Goal: Transaction & Acquisition: Purchase product/service

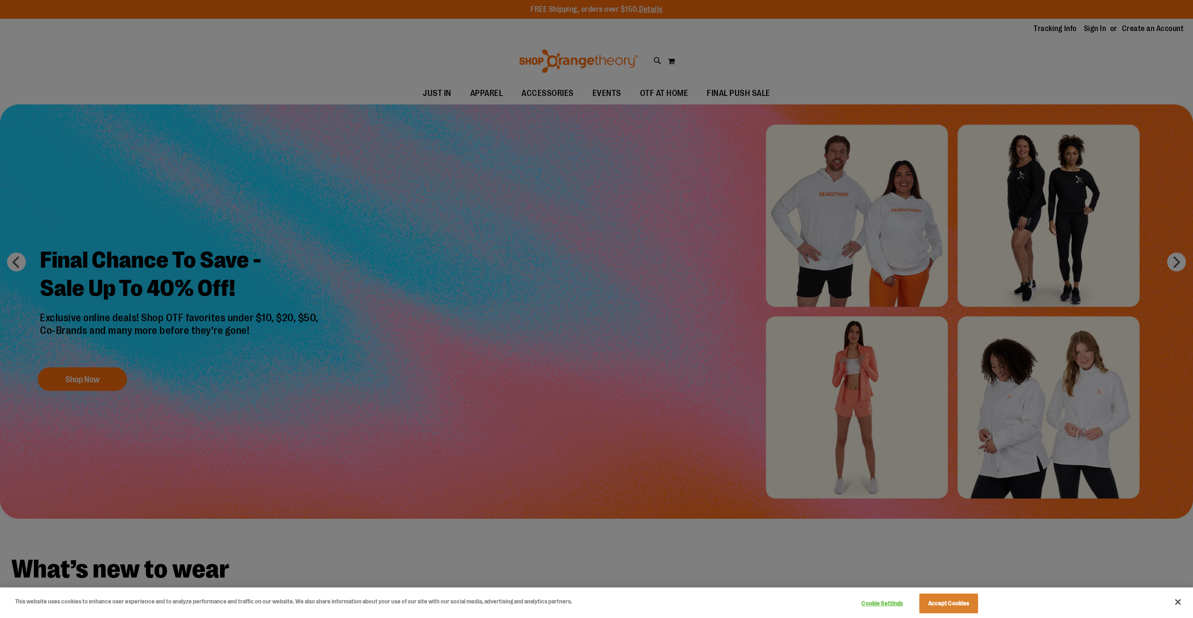
type input "**********"
click at [1172, 263] on div at bounding box center [596, 309] width 1193 height 618
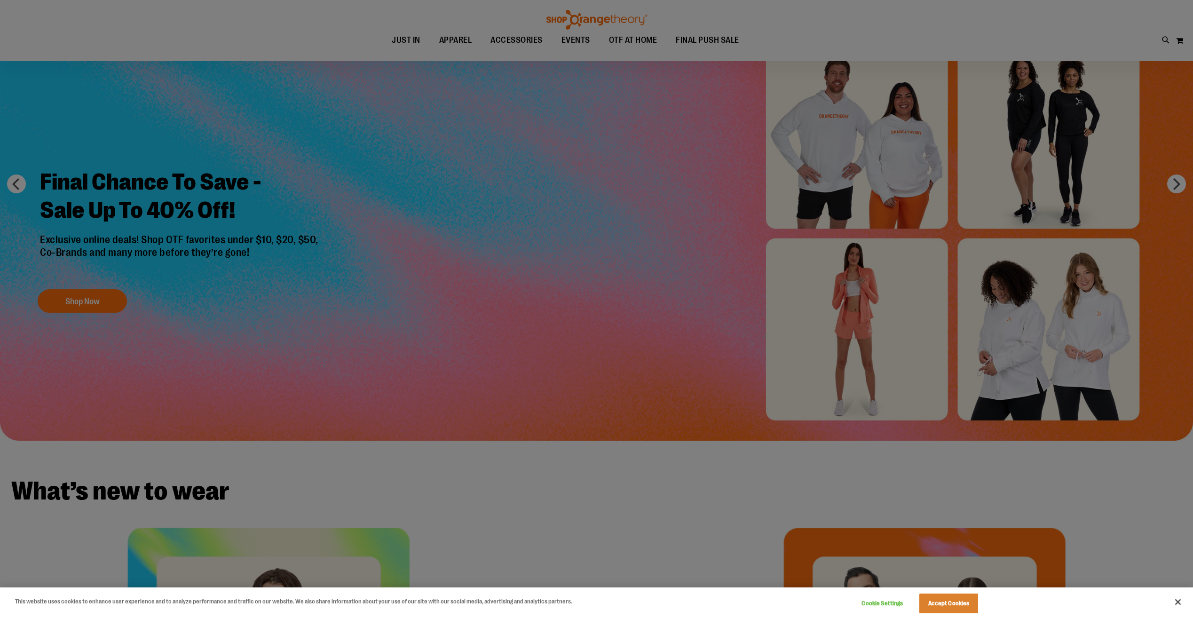
scroll to position [94, 0]
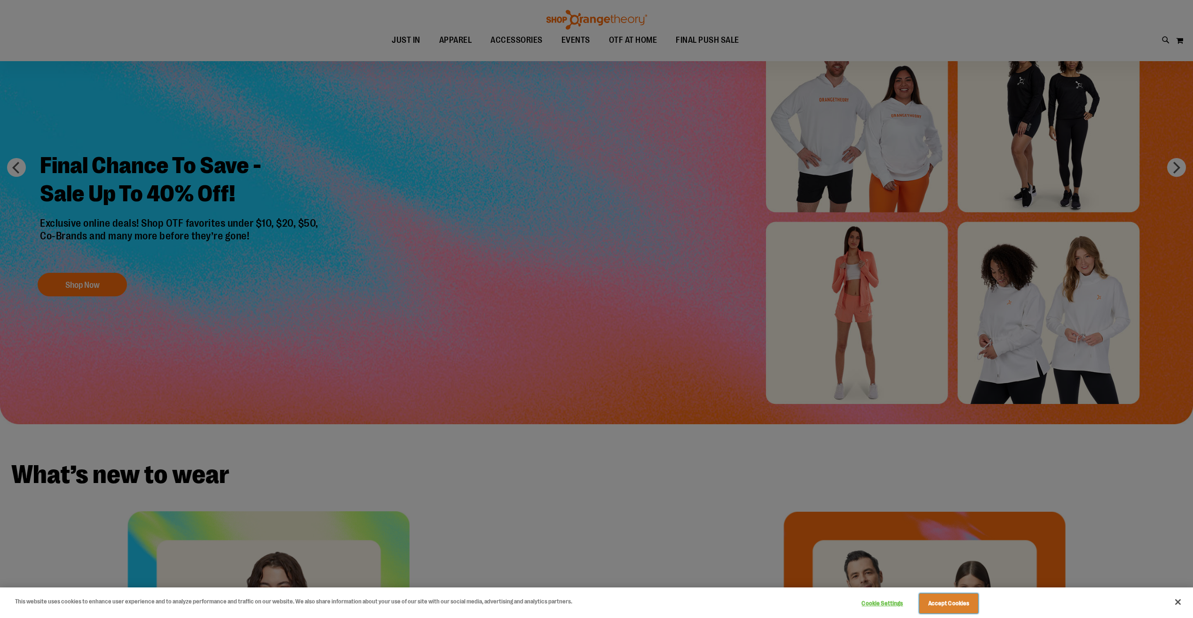
drag, startPoint x: 945, startPoint y: 606, endPoint x: 940, endPoint y: 604, distance: 5.9
click at [945, 606] on button "Accept Cookies" at bounding box center [948, 603] width 59 height 20
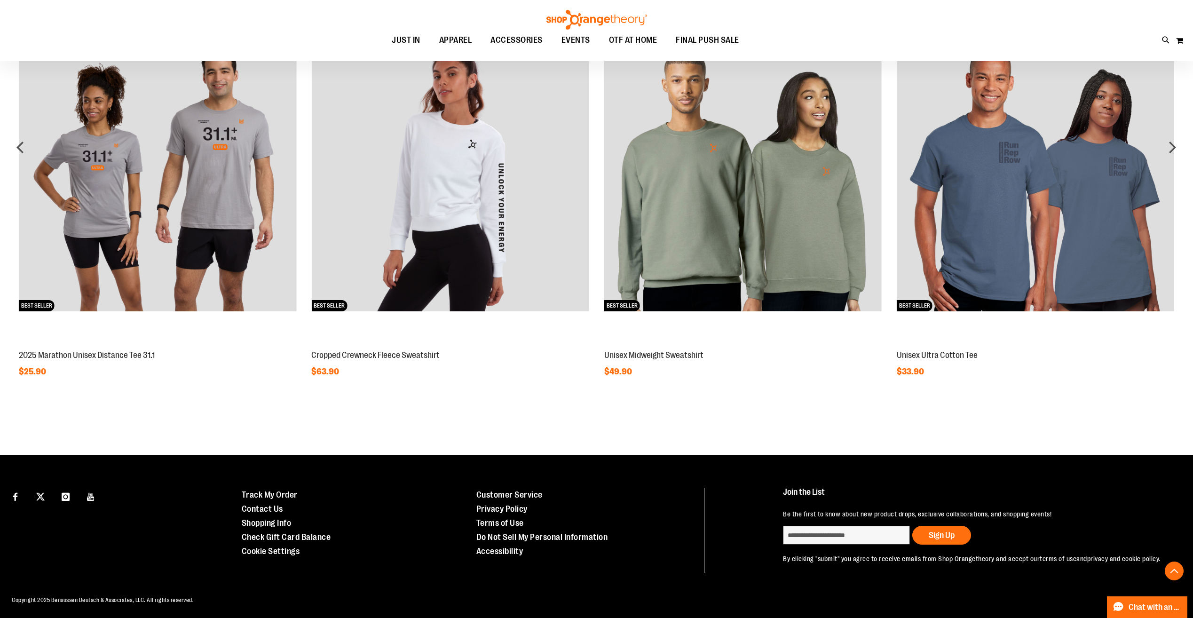
scroll to position [987, 0]
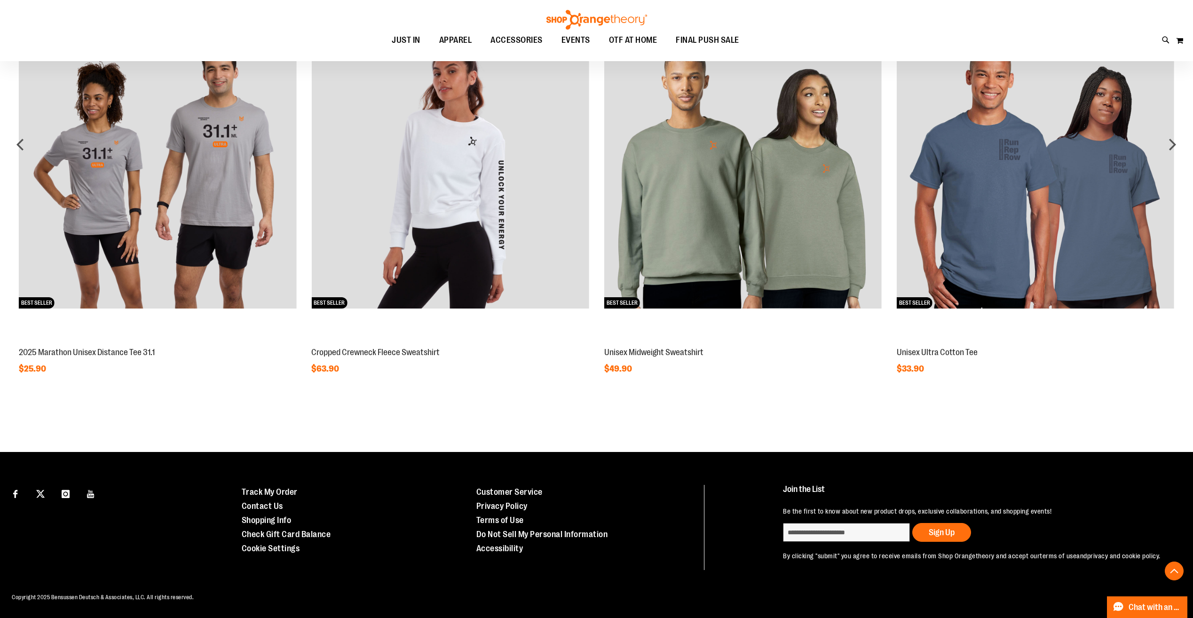
click at [181, 242] on img at bounding box center [157, 169] width 277 height 277
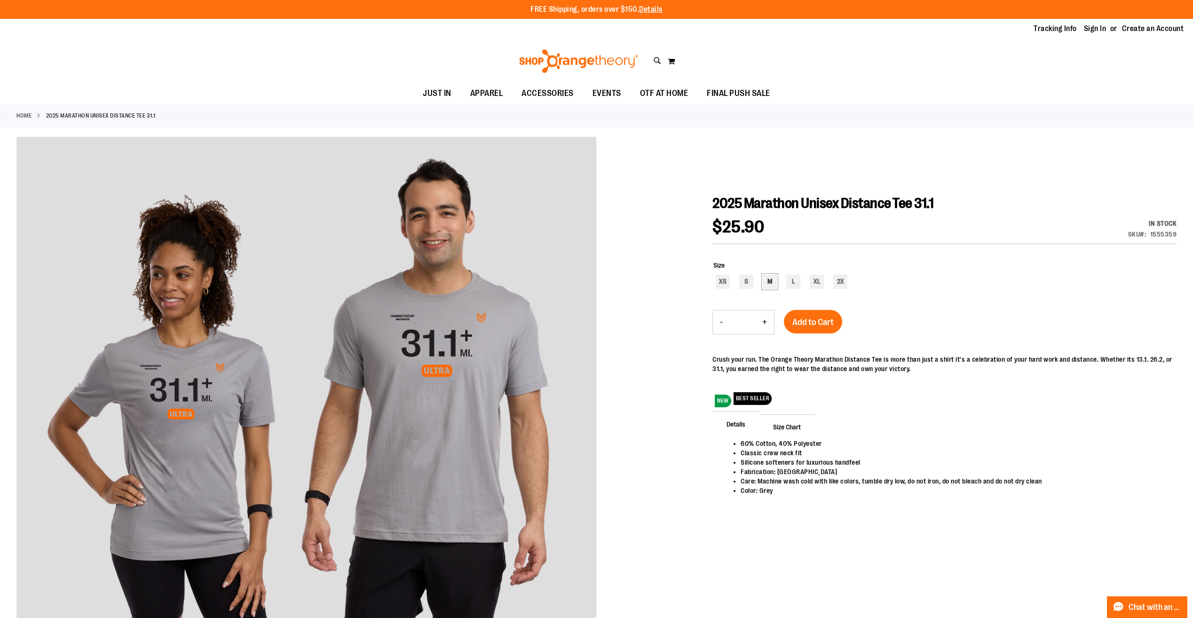
type input "**********"
click at [770, 284] on div "M" at bounding box center [770, 282] width 14 height 14
type input "***"
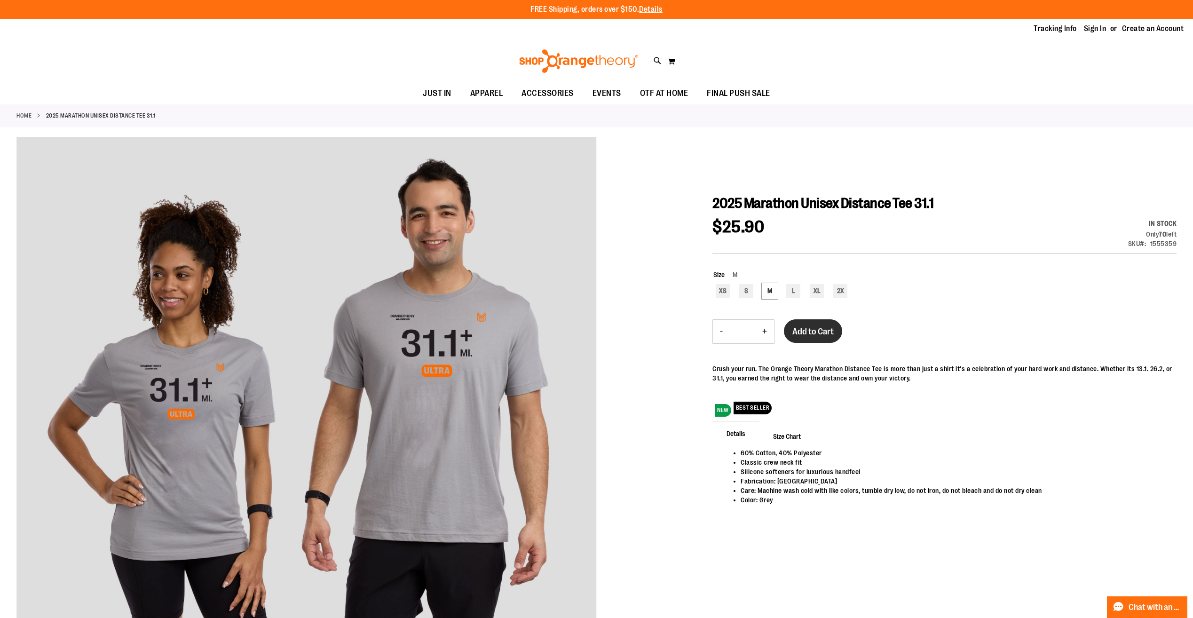
click at [832, 332] on span "Add to Cart" at bounding box center [812, 331] width 41 height 10
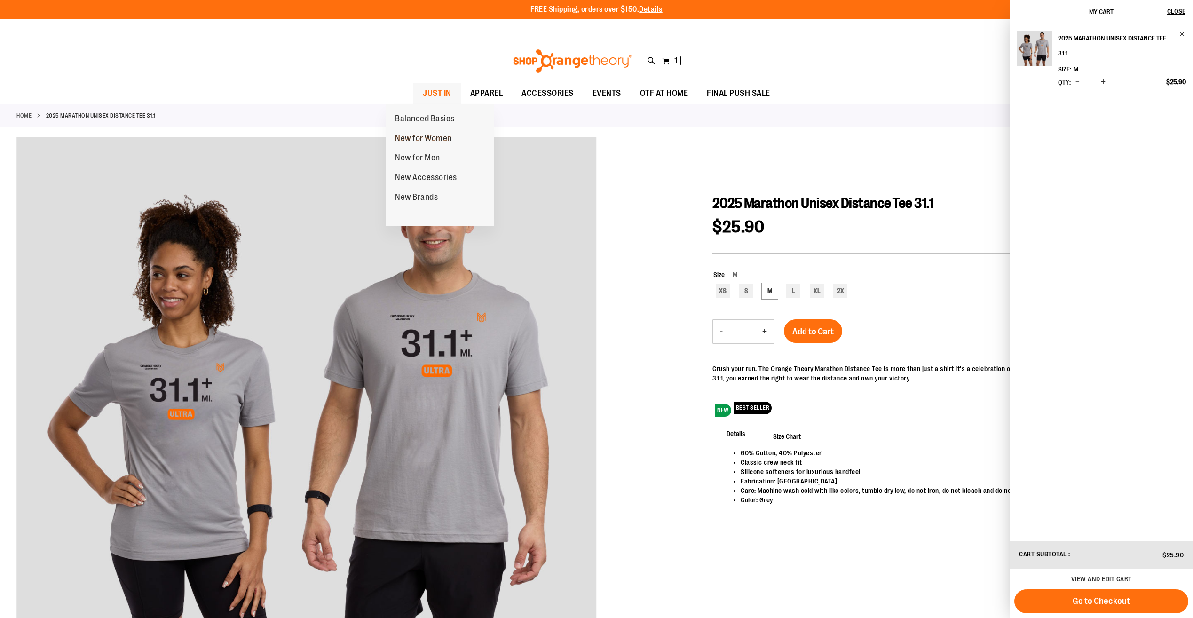
click at [445, 135] on span "New for Women" at bounding box center [423, 140] width 57 height 12
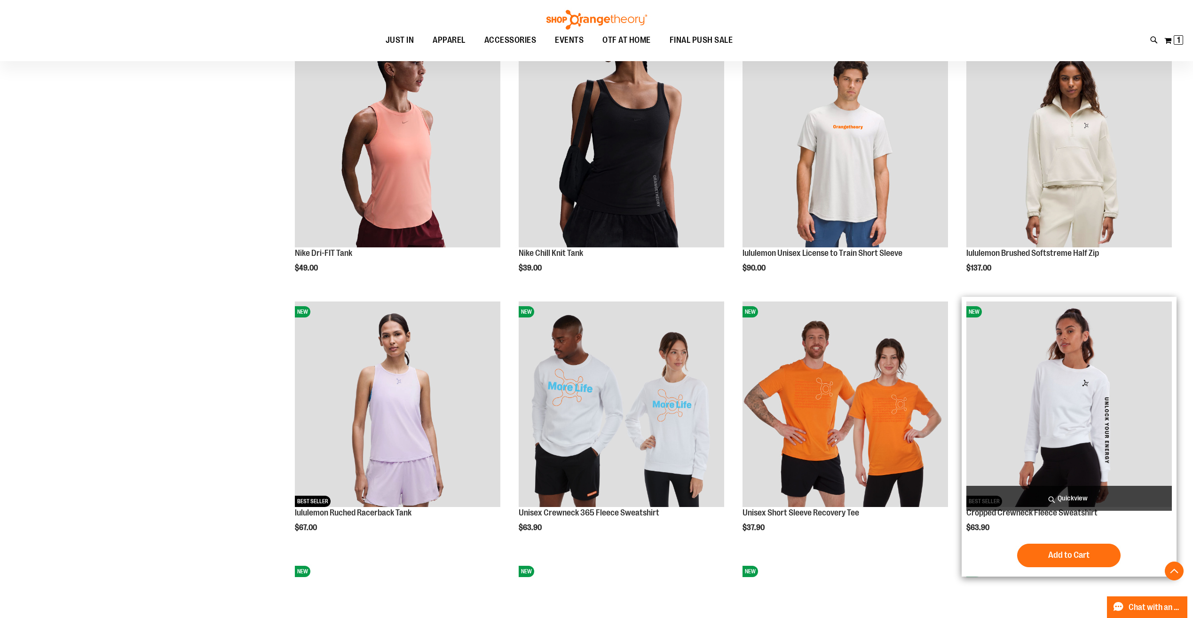
scroll to position [940, 0]
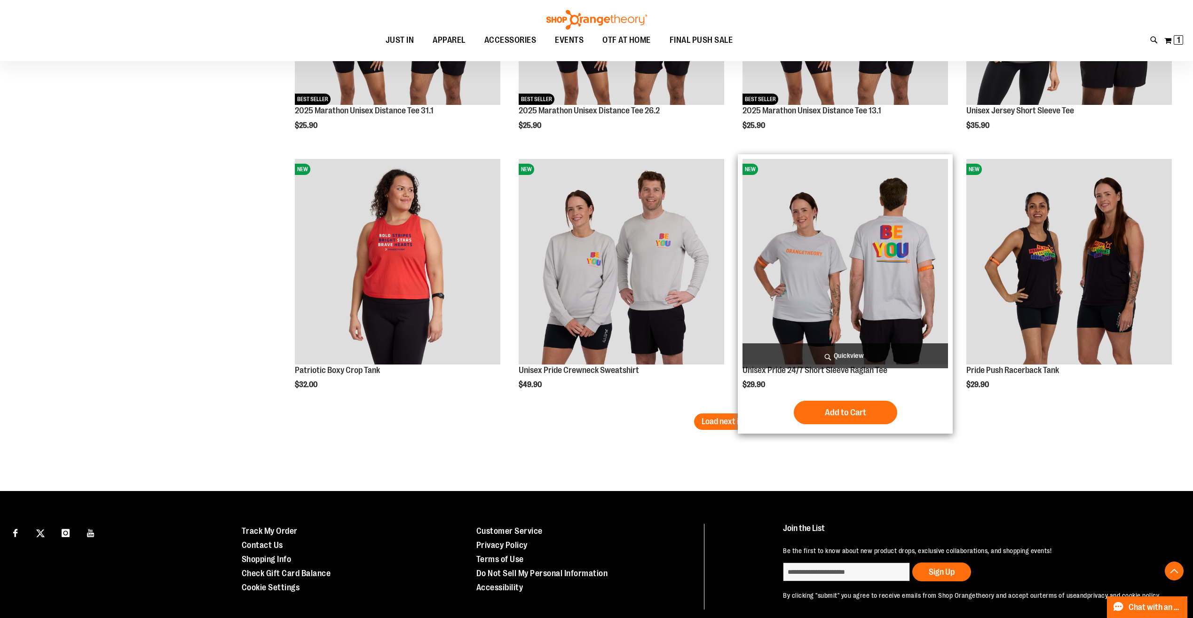
scroll to position [2115, 0]
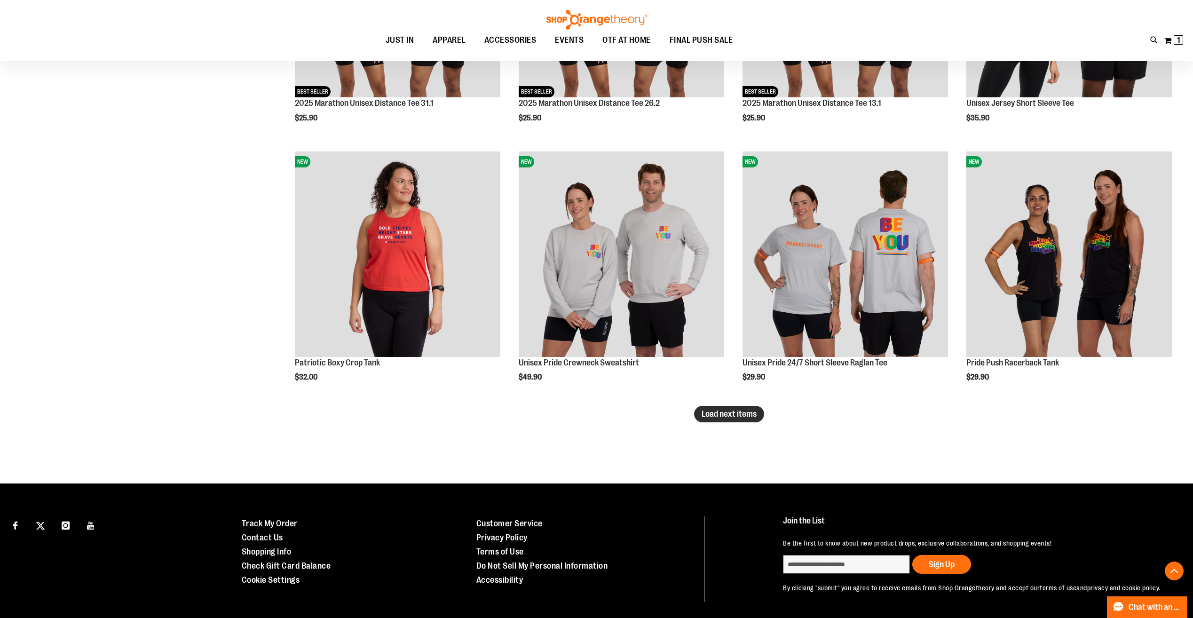
type input "**********"
click at [749, 420] on button "Load next items" at bounding box center [729, 414] width 70 height 16
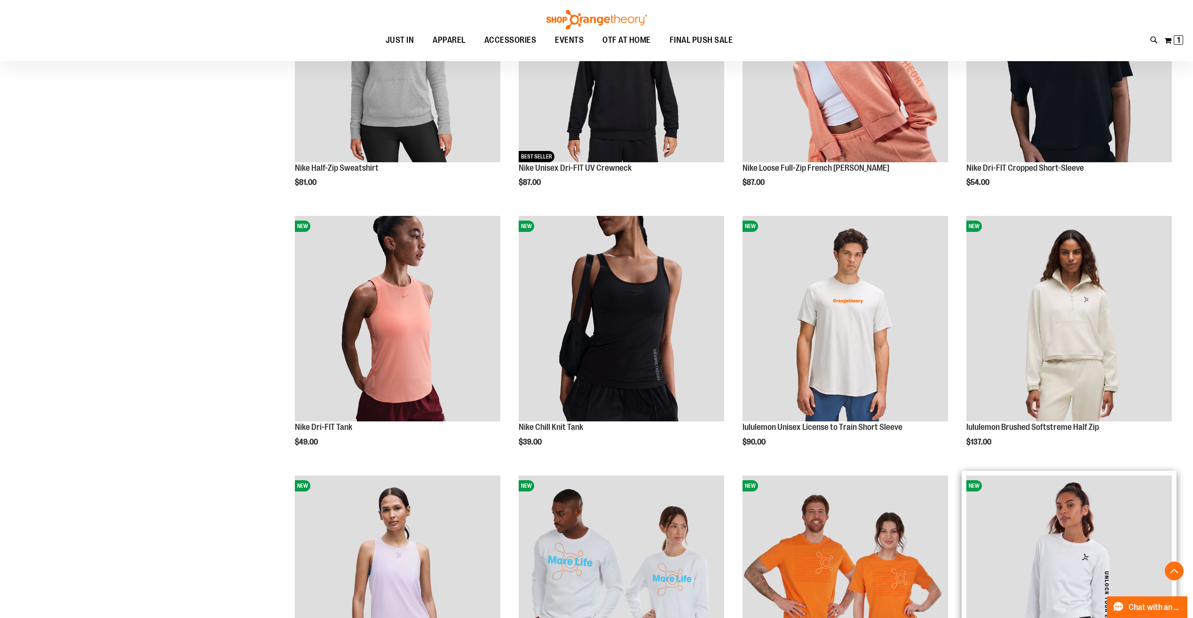
scroll to position [519, 0]
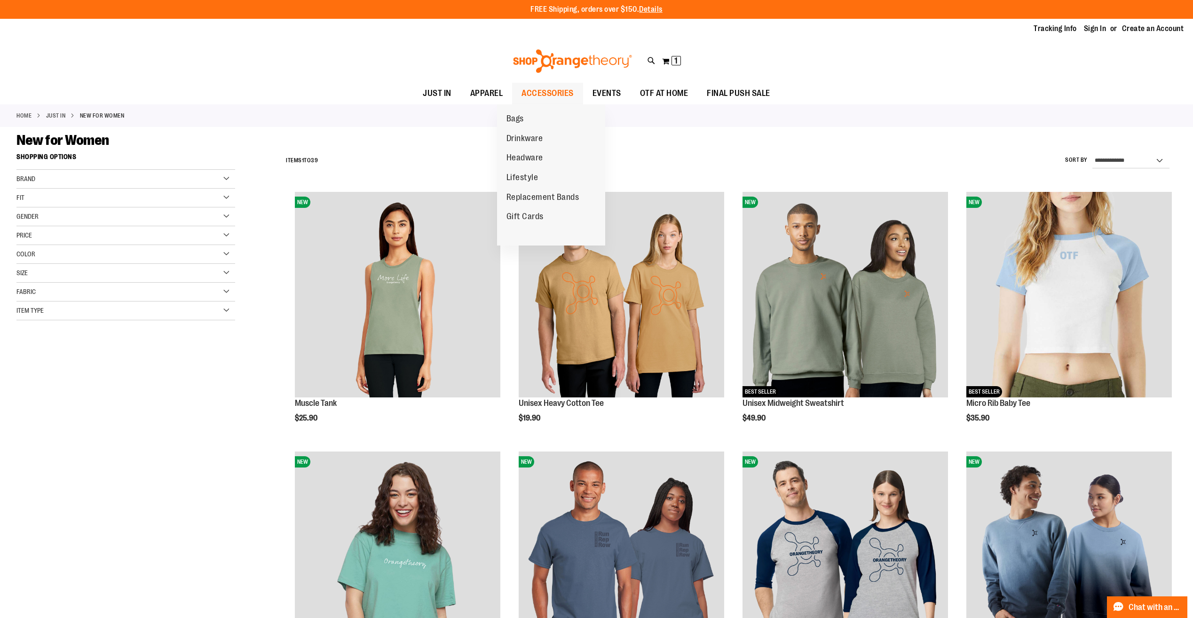
click at [521, 92] on span "ACCESSORIES" at bounding box center [547, 93] width 52 height 21
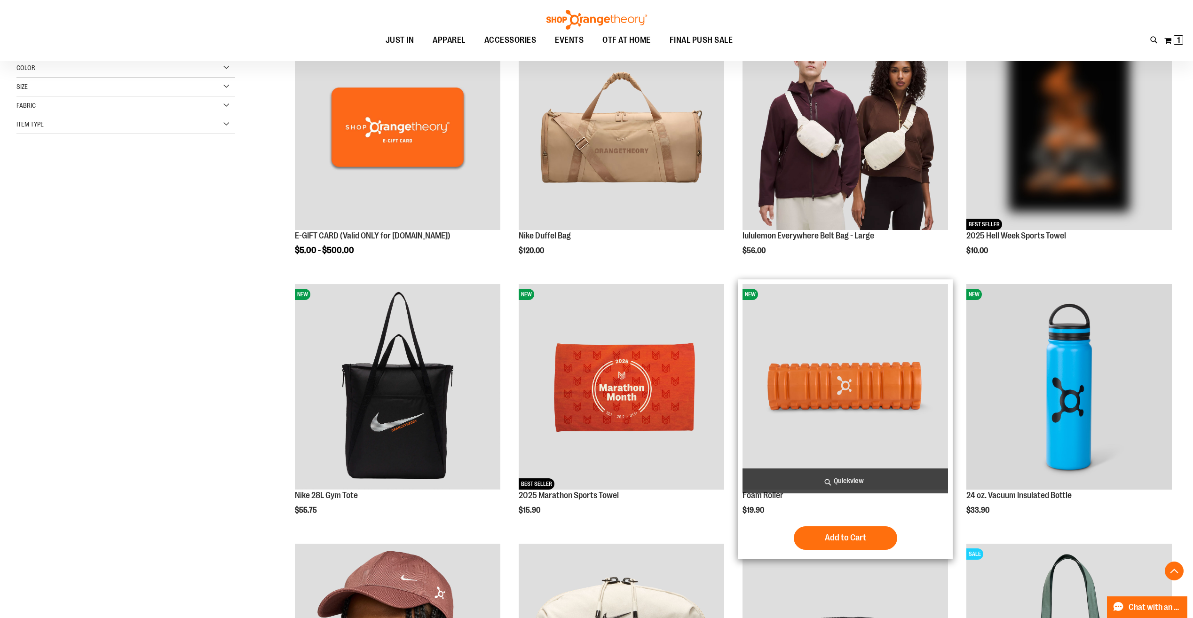
scroll to position [188, 0]
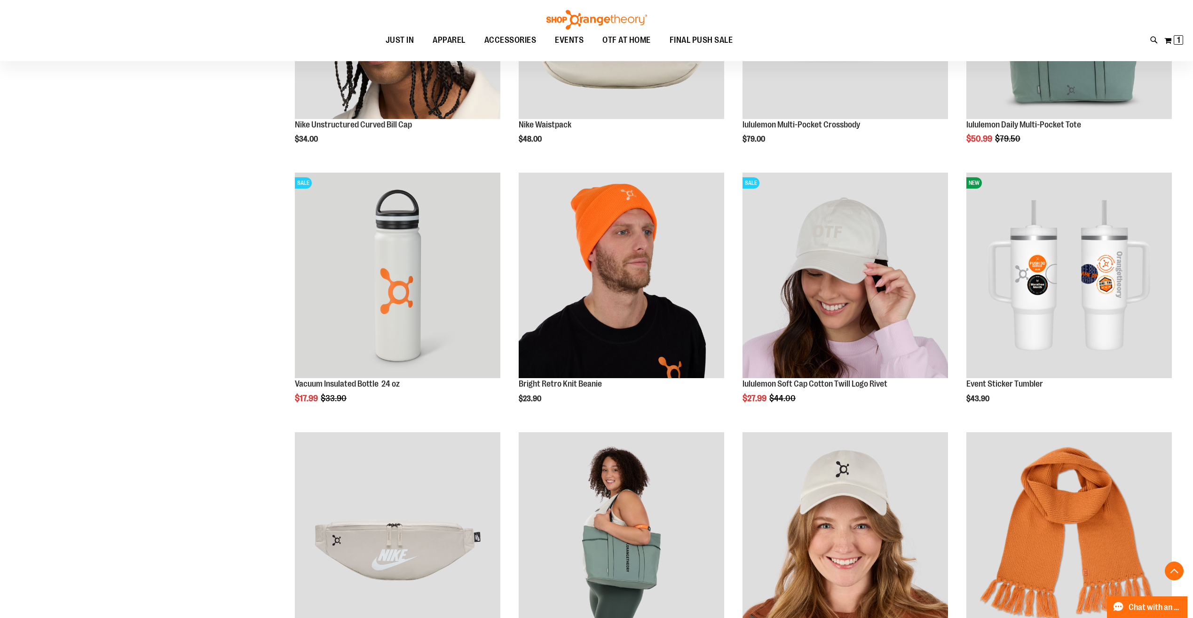
scroll to position [799, 0]
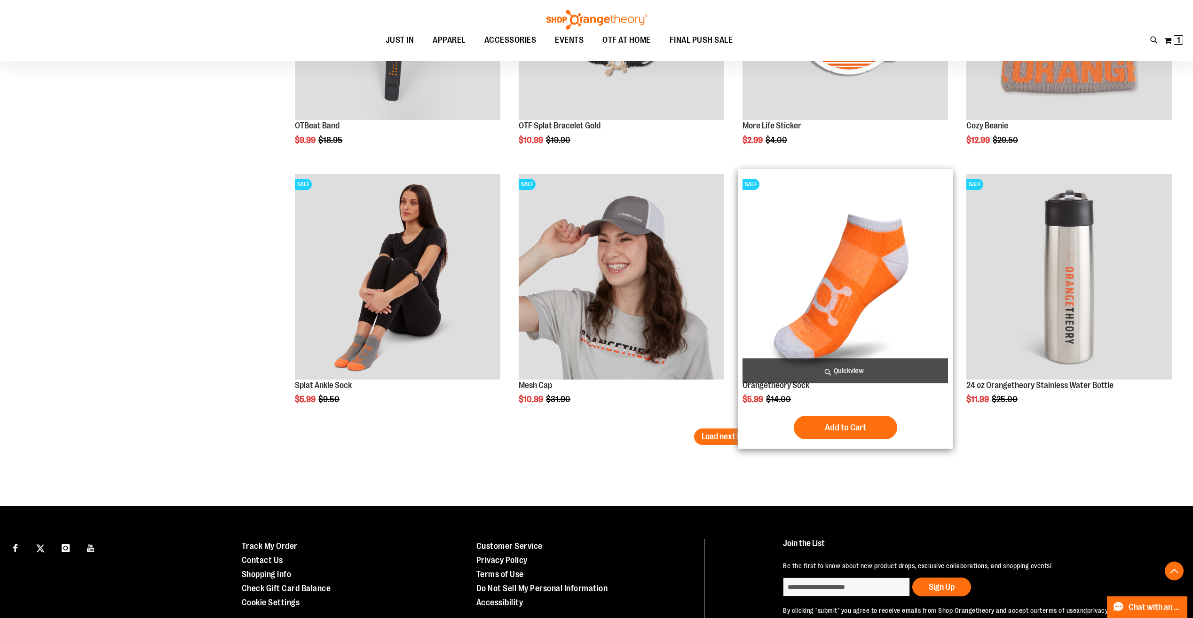
scroll to position [2115, 0]
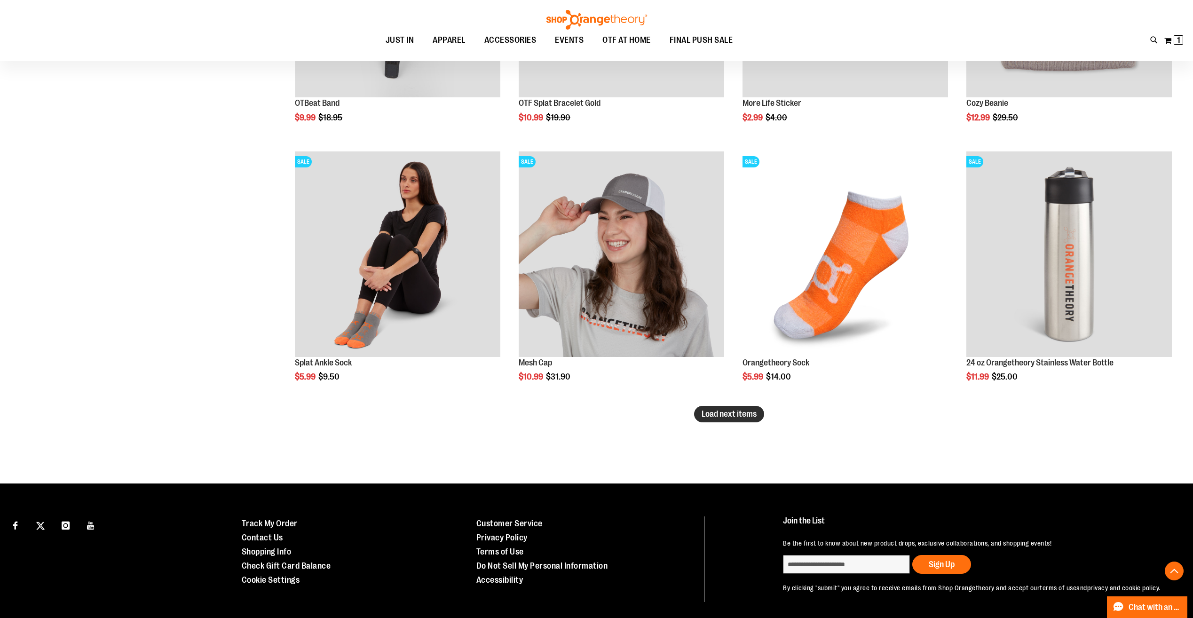
type input "**********"
click at [742, 414] on span "Load next items" at bounding box center [728, 413] width 55 height 9
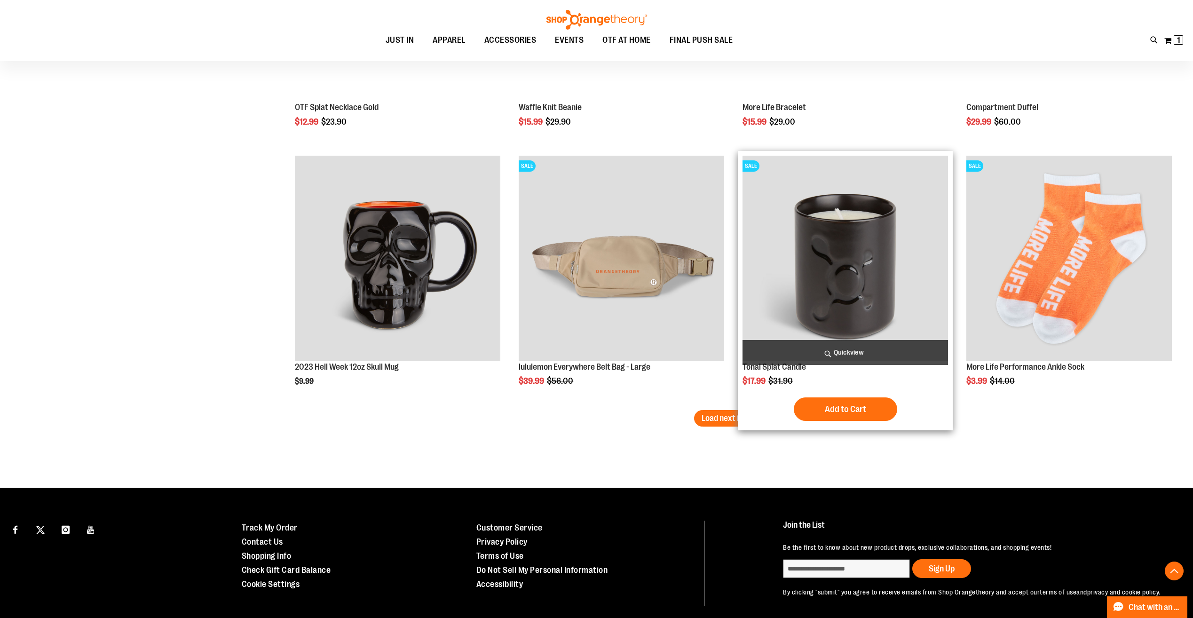
scroll to position [2914, 0]
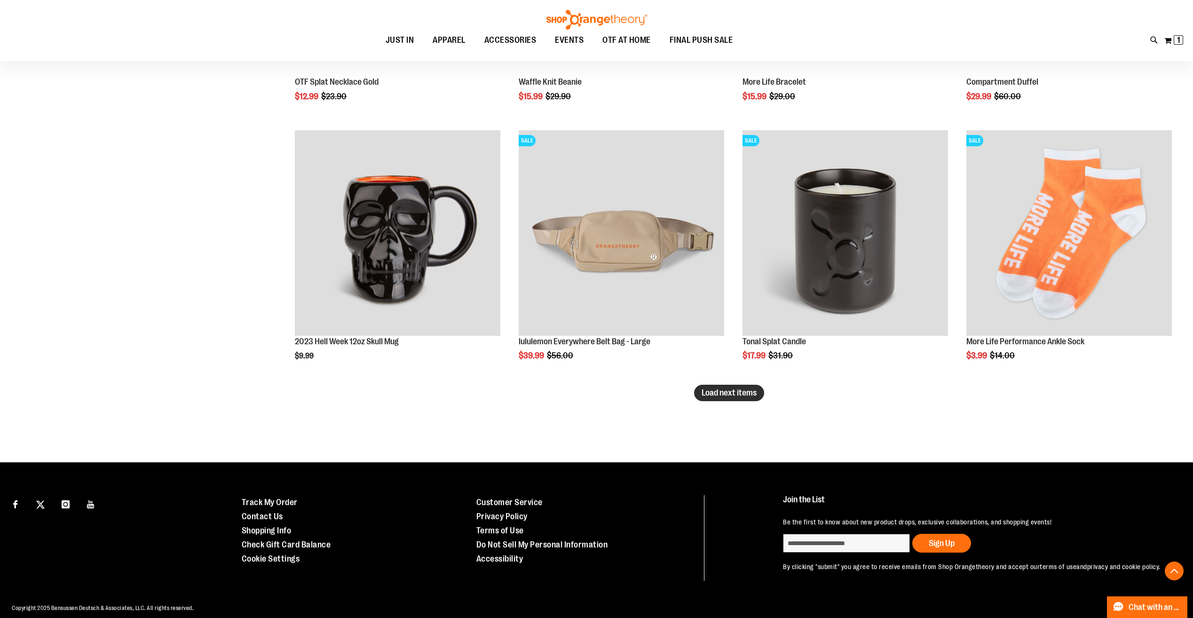
click at [752, 395] on span "Load next items" at bounding box center [728, 392] width 55 height 9
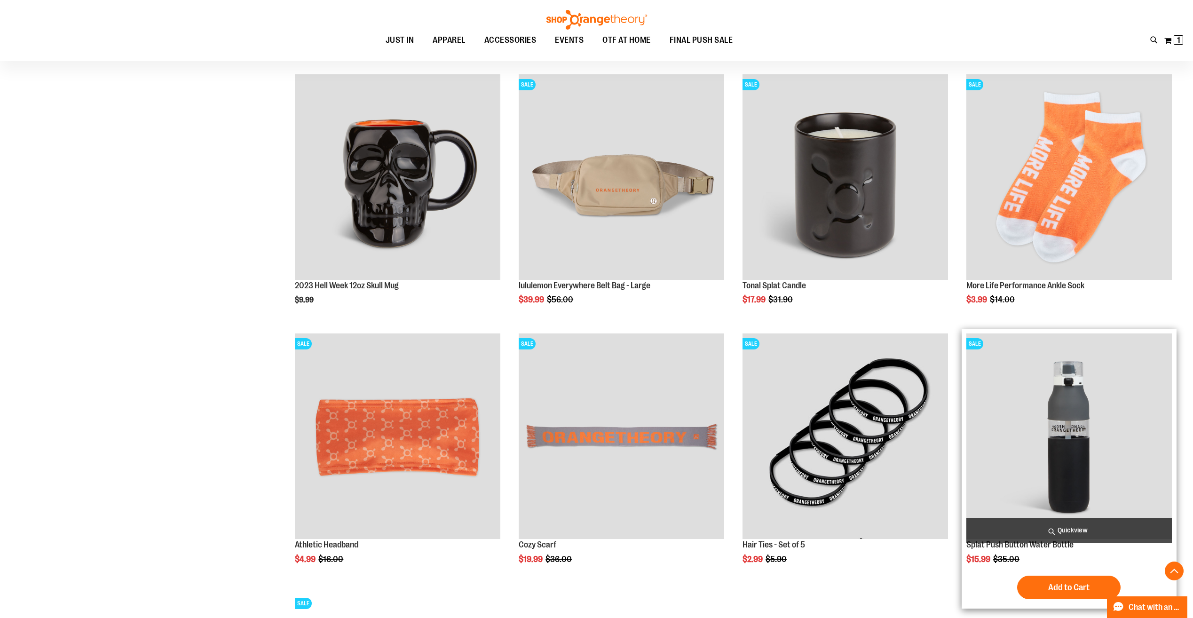
scroll to position [3055, 0]
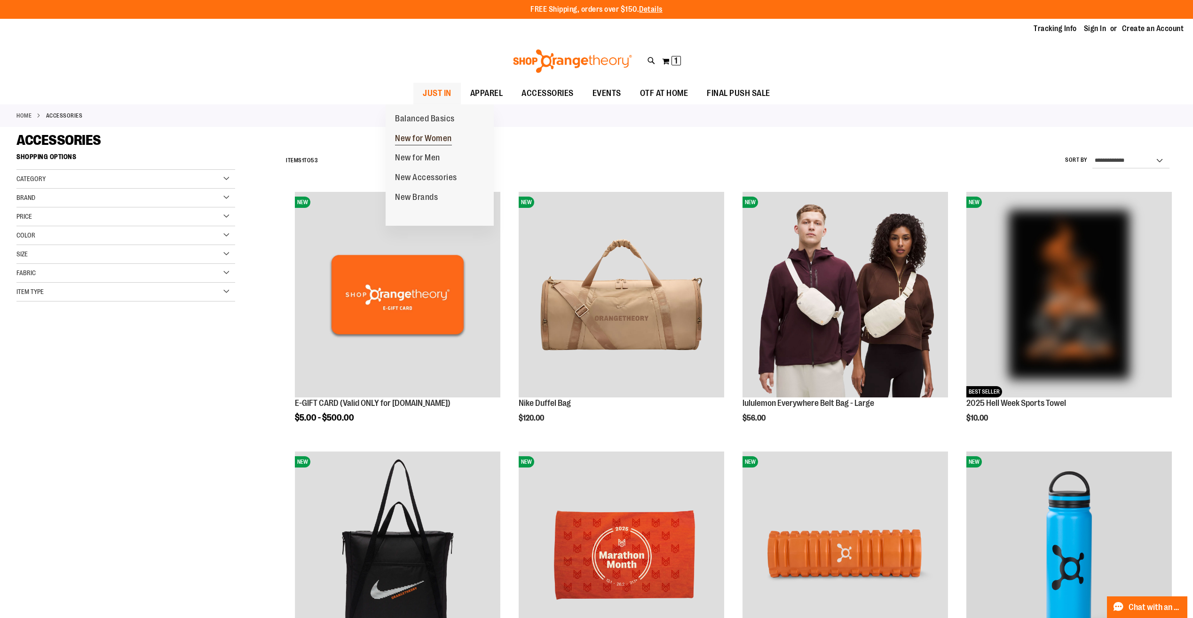
click at [435, 138] on span "New for Women" at bounding box center [423, 140] width 57 height 12
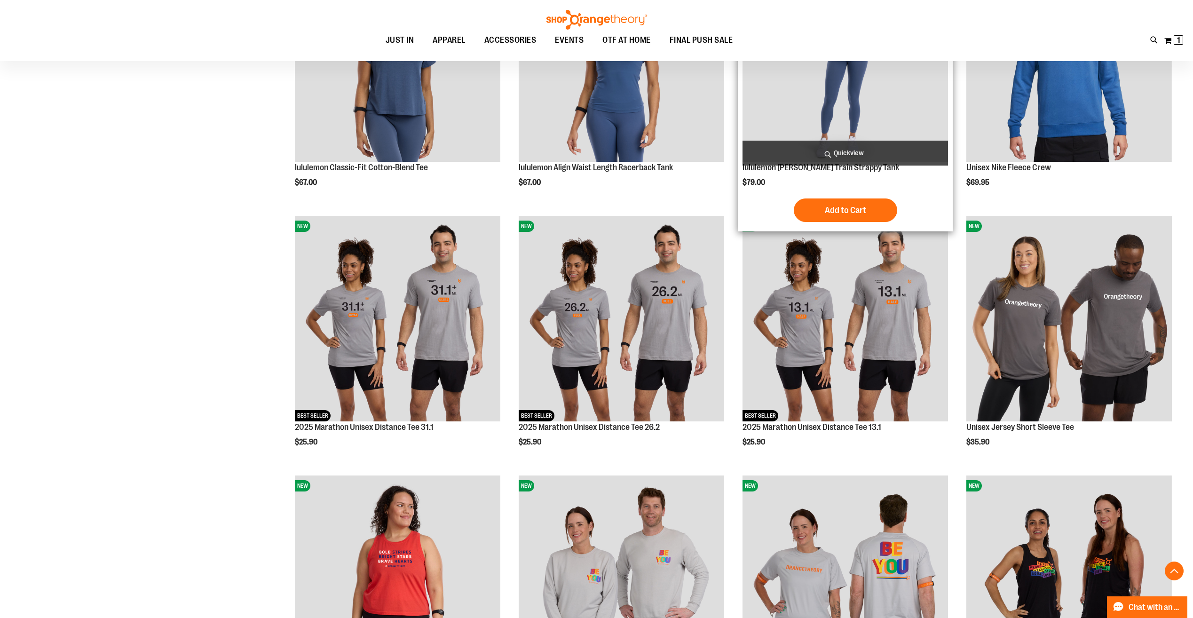
scroll to position [1888, 0]
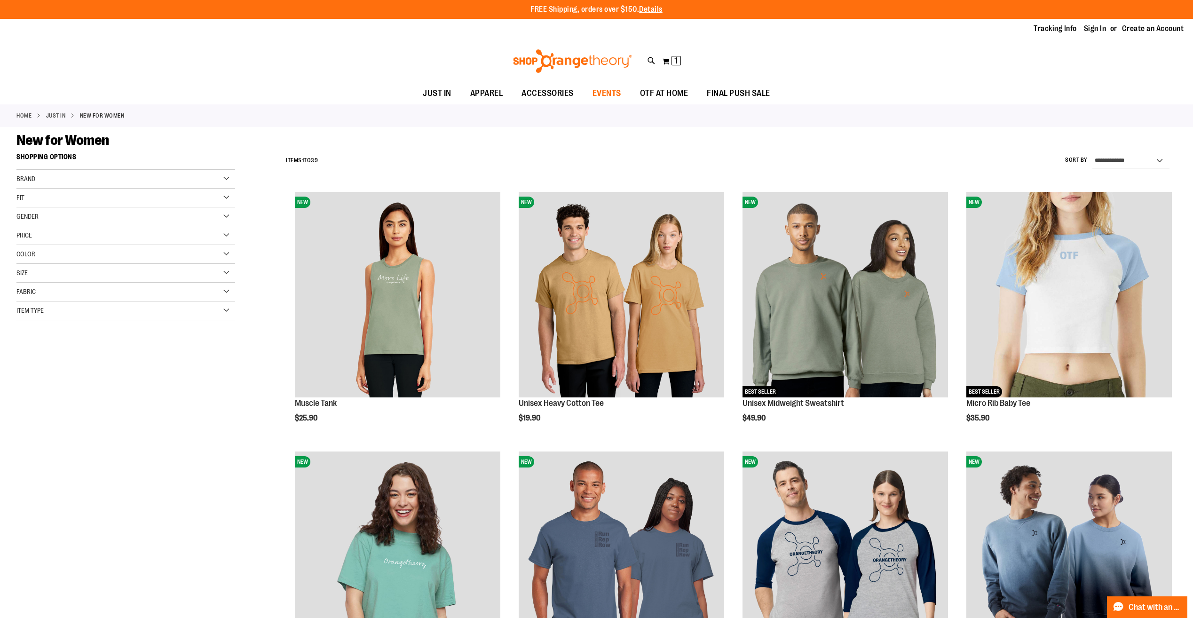
type input "**********"
click at [616, 100] on span "EVENTS" at bounding box center [606, 93] width 29 height 21
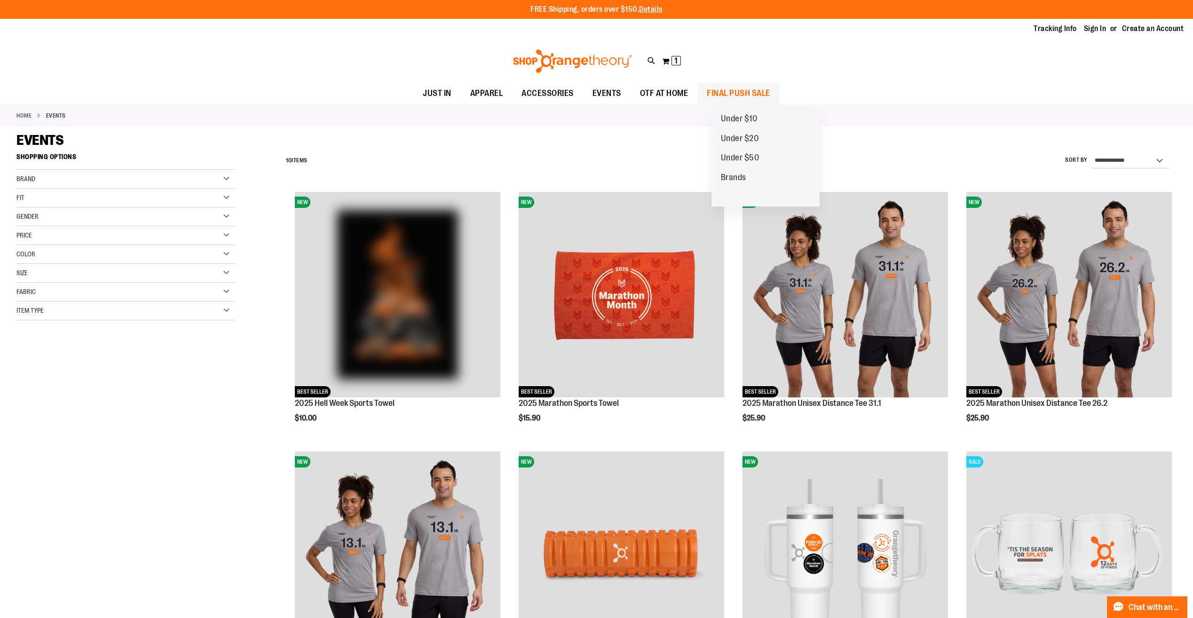
type input "**********"
click at [733, 89] on span "FINAL PUSH SALE" at bounding box center [738, 93] width 63 height 21
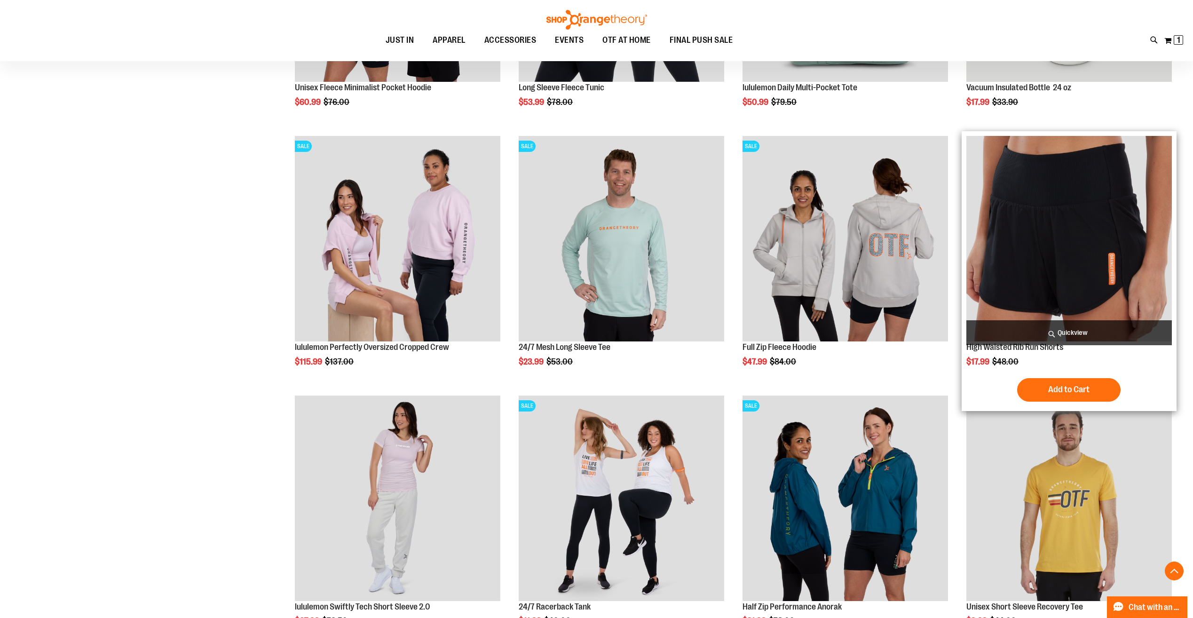
scroll to position [329, 0]
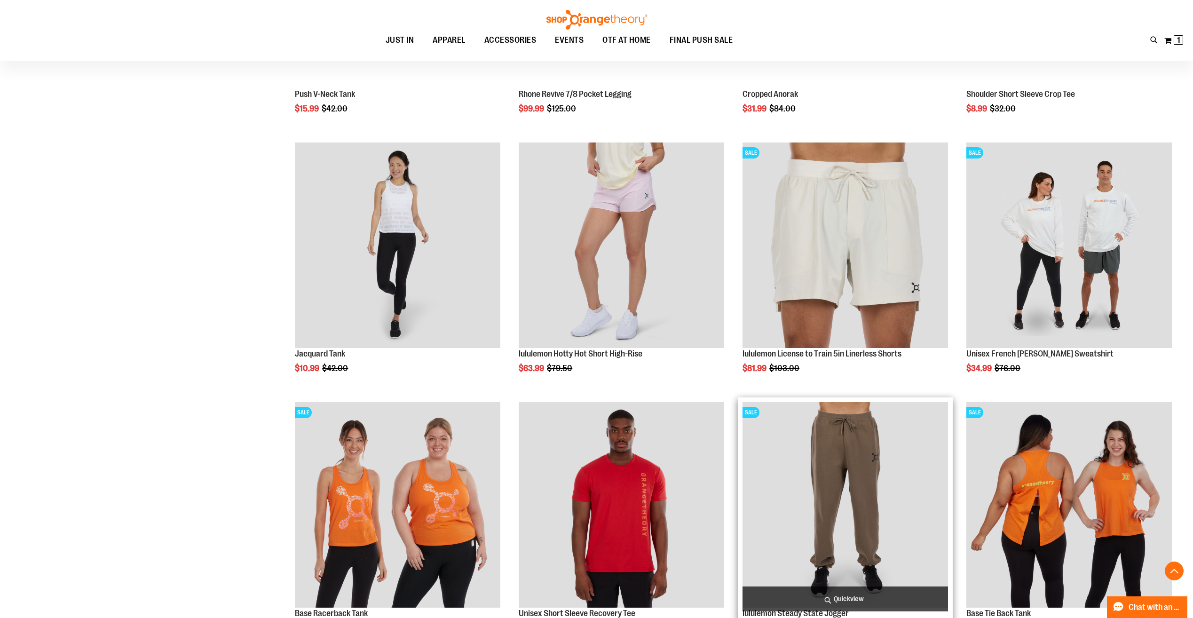
scroll to position [1128, 0]
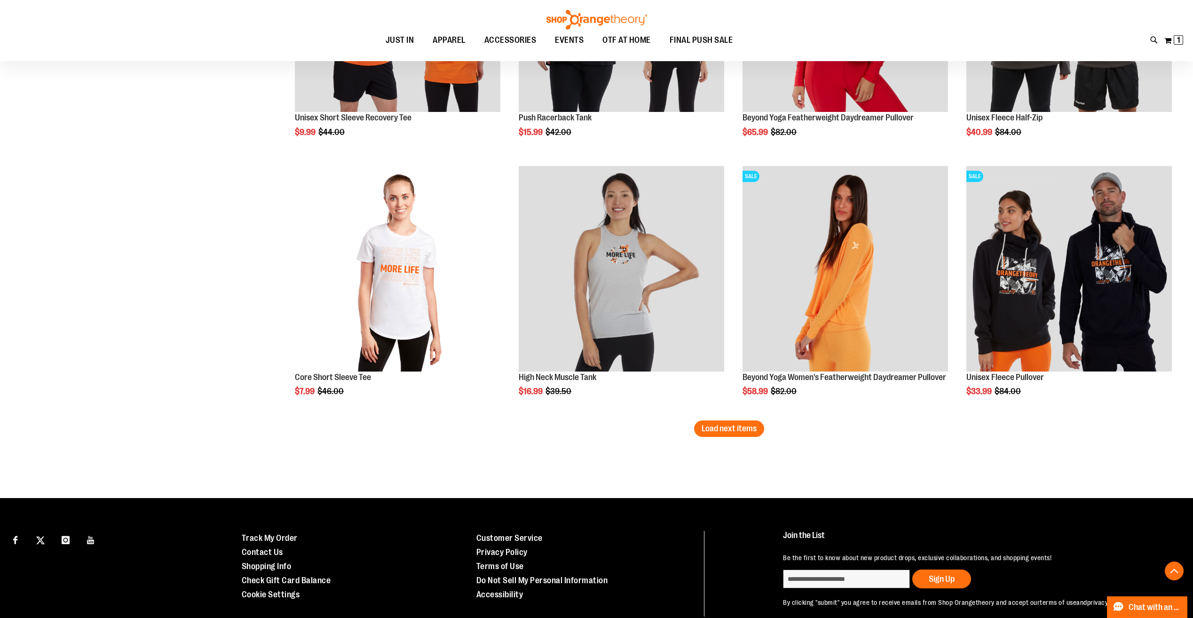
scroll to position [2156, 0]
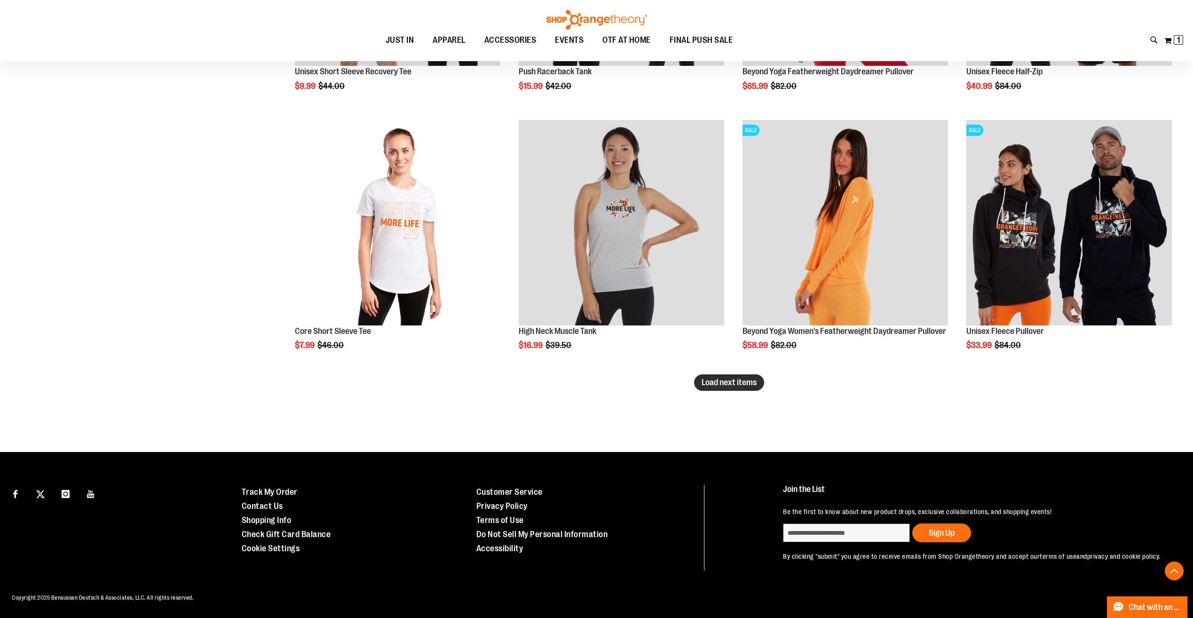
type input "**********"
click at [733, 378] on button "Load next items" at bounding box center [729, 382] width 70 height 16
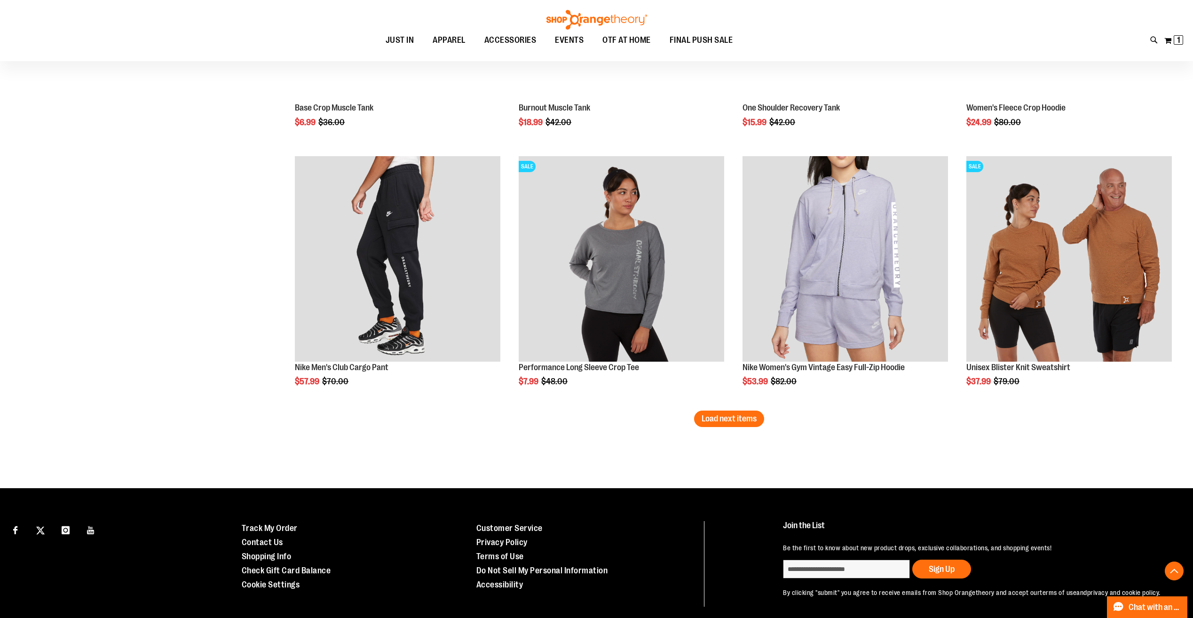
scroll to position [2887, 0]
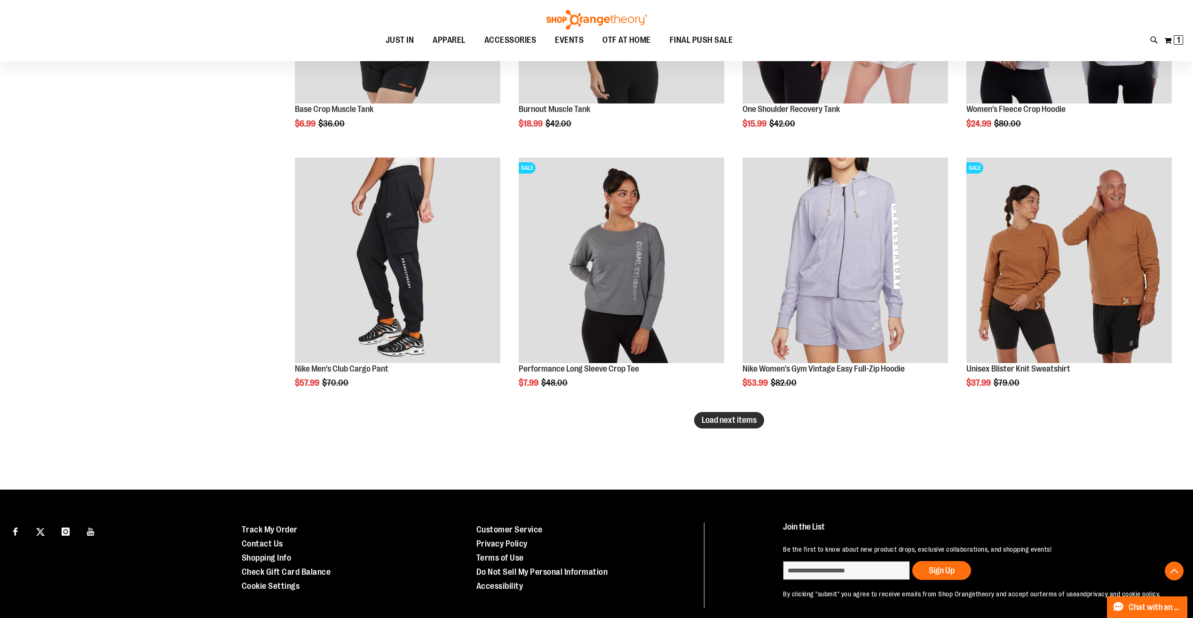
click at [739, 420] on span "Load next items" at bounding box center [728, 419] width 55 height 9
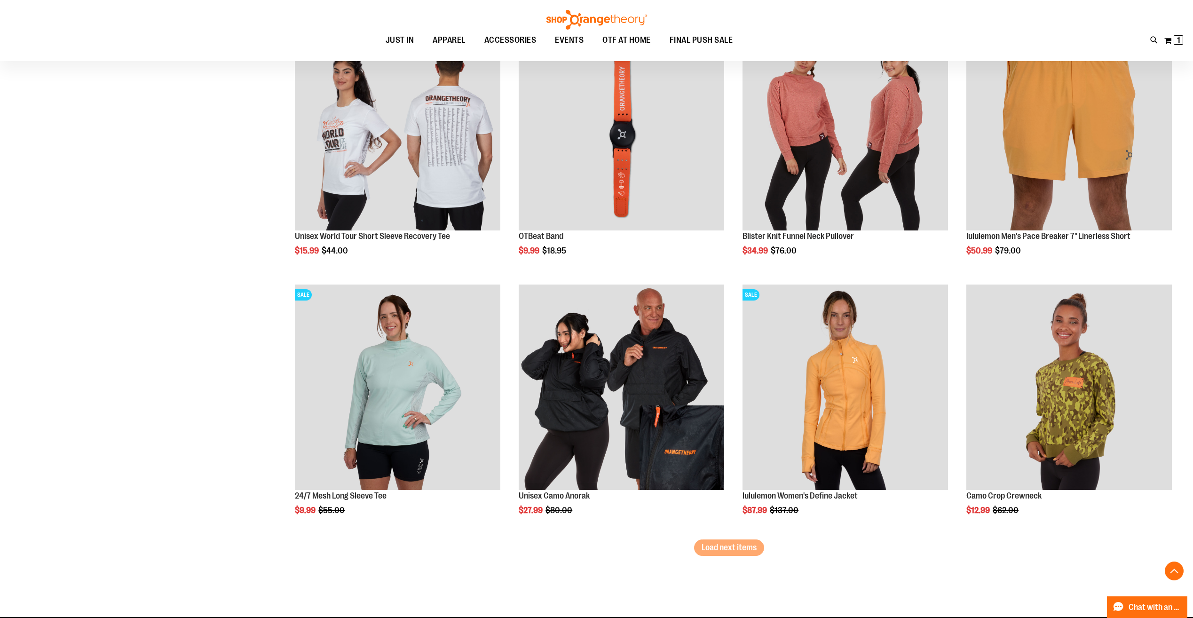
scroll to position [3545, 0]
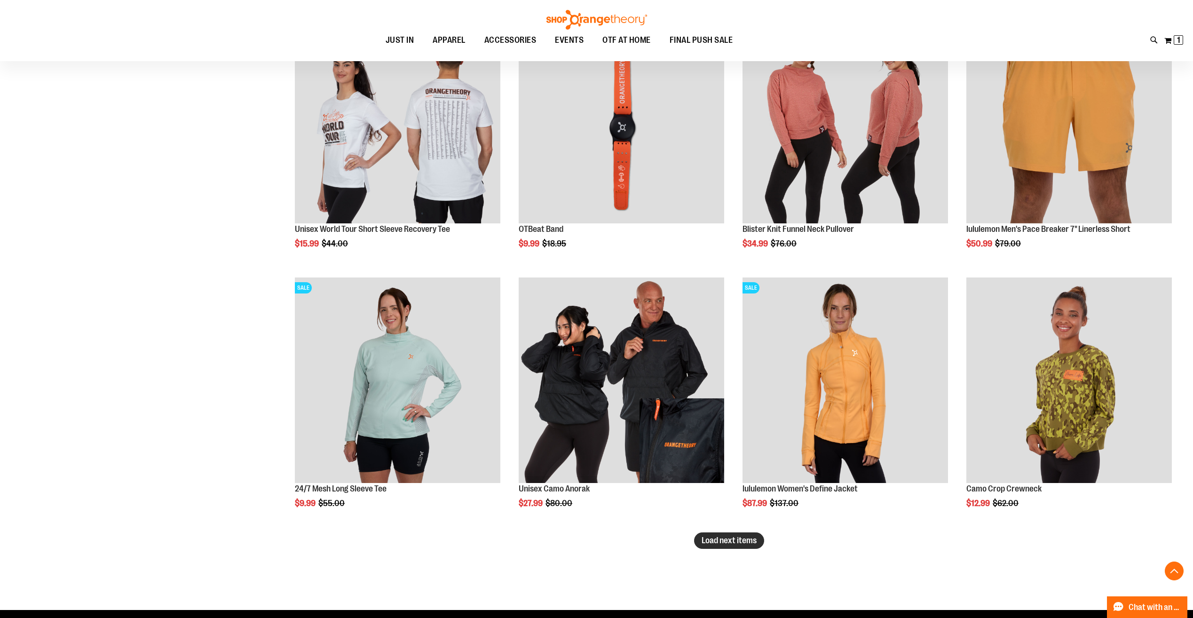
click at [715, 535] on span "Load next items" at bounding box center [728, 539] width 55 height 9
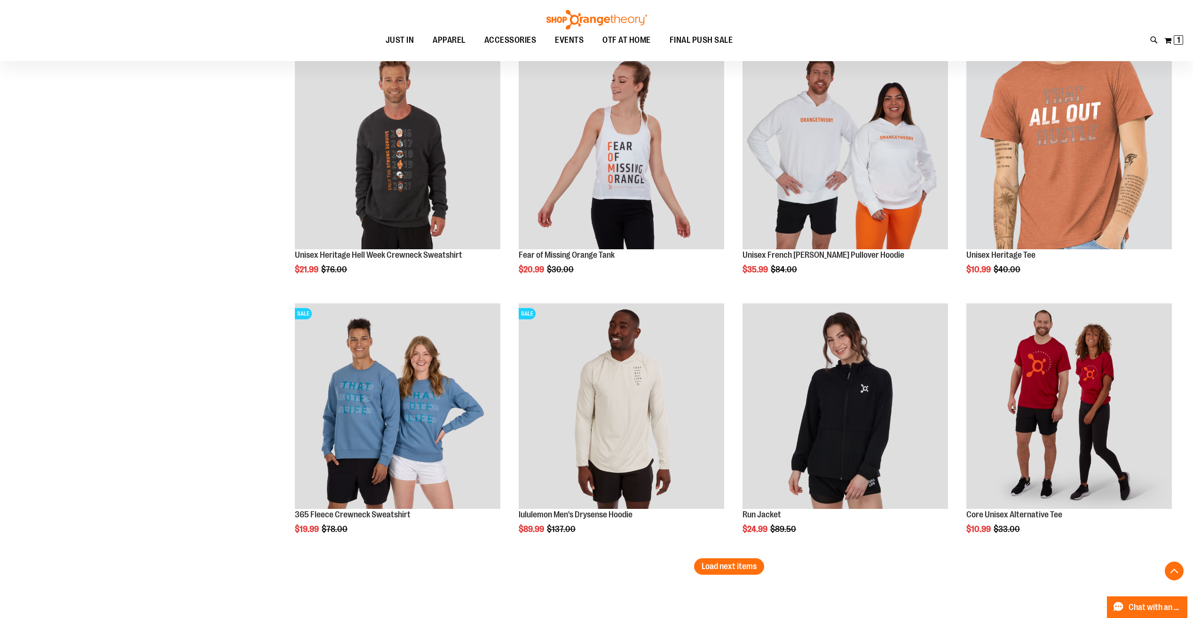
scroll to position [4344, 0]
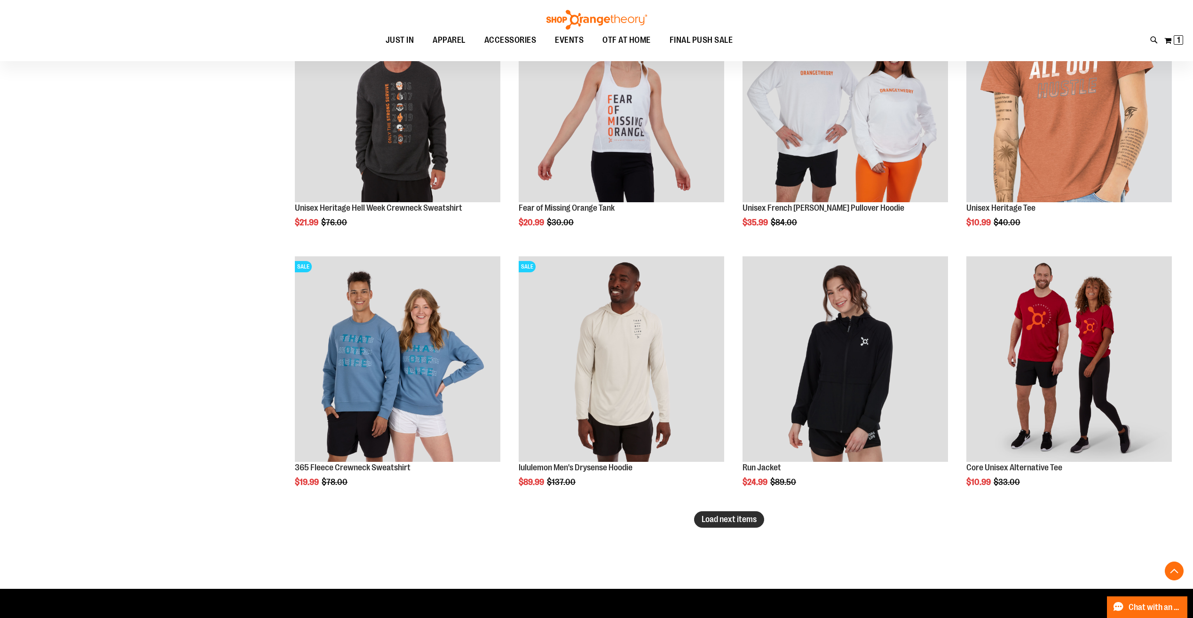
click at [759, 517] on button "Load next items" at bounding box center [729, 519] width 70 height 16
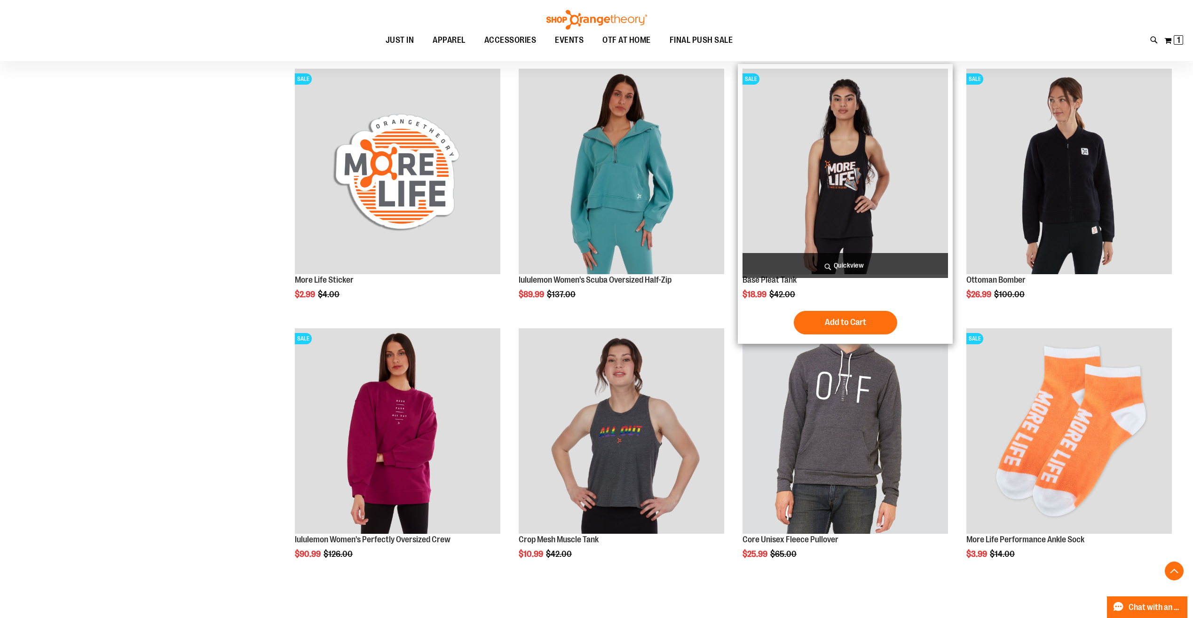
scroll to position [5096, 0]
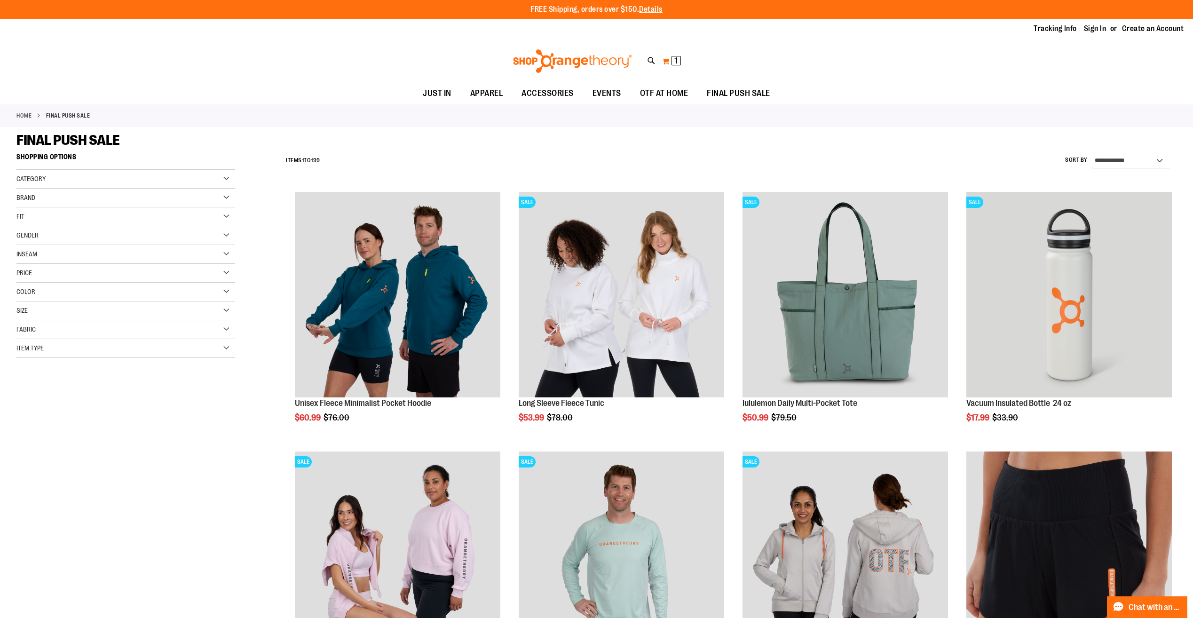
click at [669, 64] on button "My Cart 1 1 items" at bounding box center [671, 61] width 20 height 15
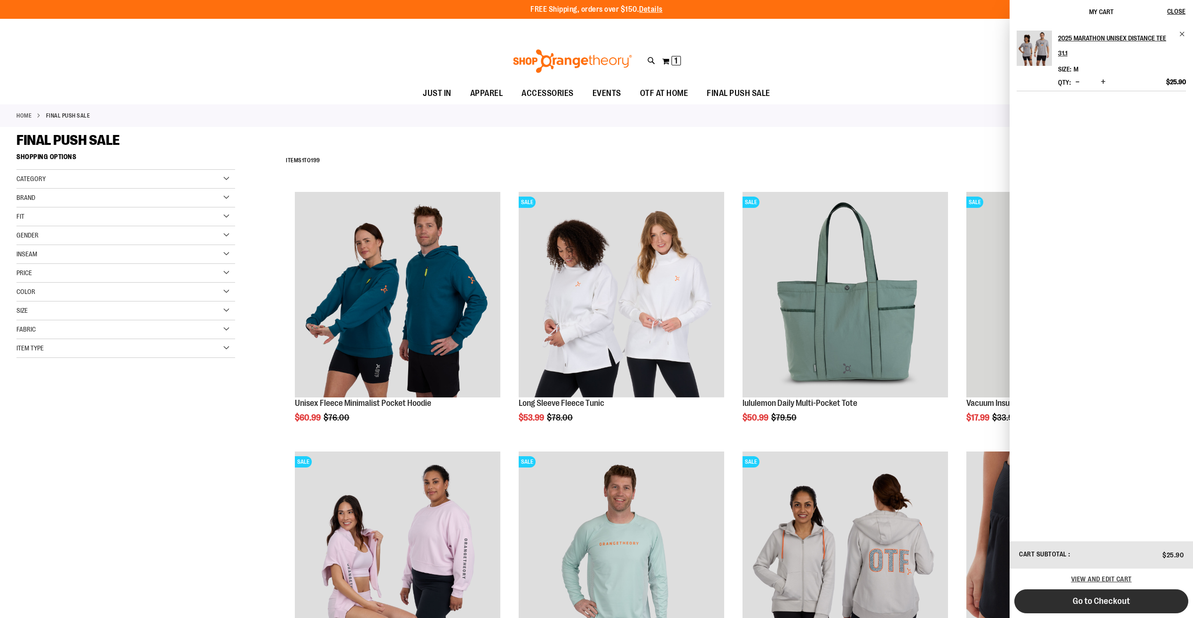
click at [1121, 600] on span "Go to Checkout" at bounding box center [1100, 601] width 57 height 10
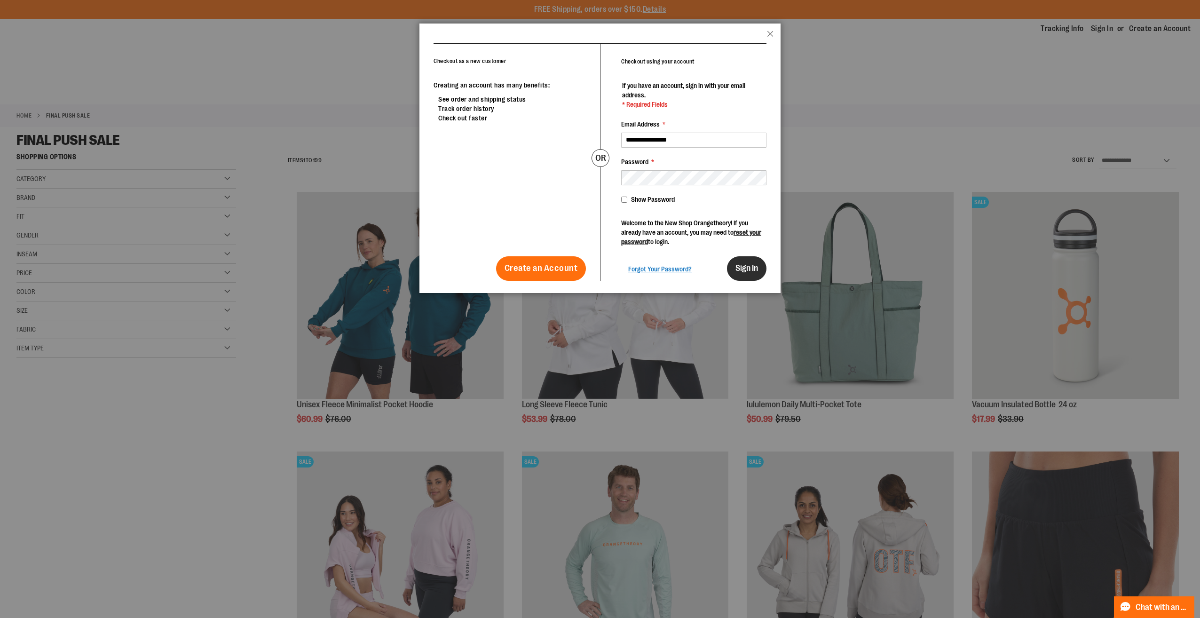
click at [750, 278] on button "Sign In" at bounding box center [746, 268] width 39 height 24
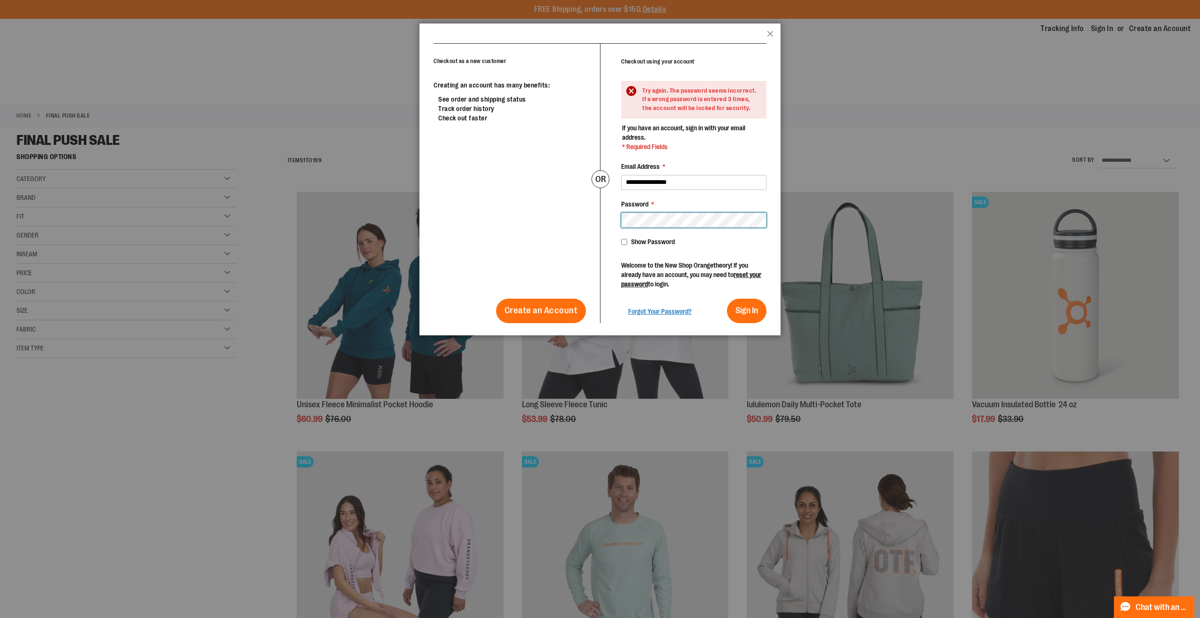
click at [606, 231] on div "**********" at bounding box center [683, 183] width 166 height 279
click at [727, 299] on button "Sign In" at bounding box center [746, 311] width 39 height 24
click at [771, 33] on button "Close" at bounding box center [770, 37] width 7 height 12
